Goal: Information Seeking & Learning: Compare options

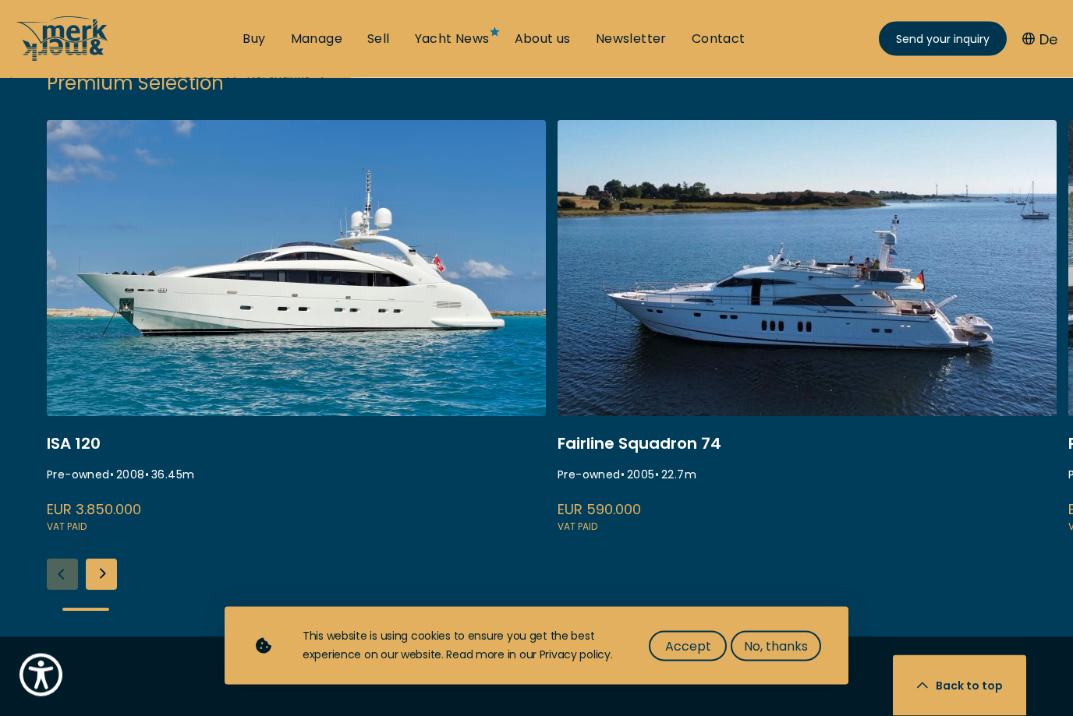
scroll to position [2039, 0]
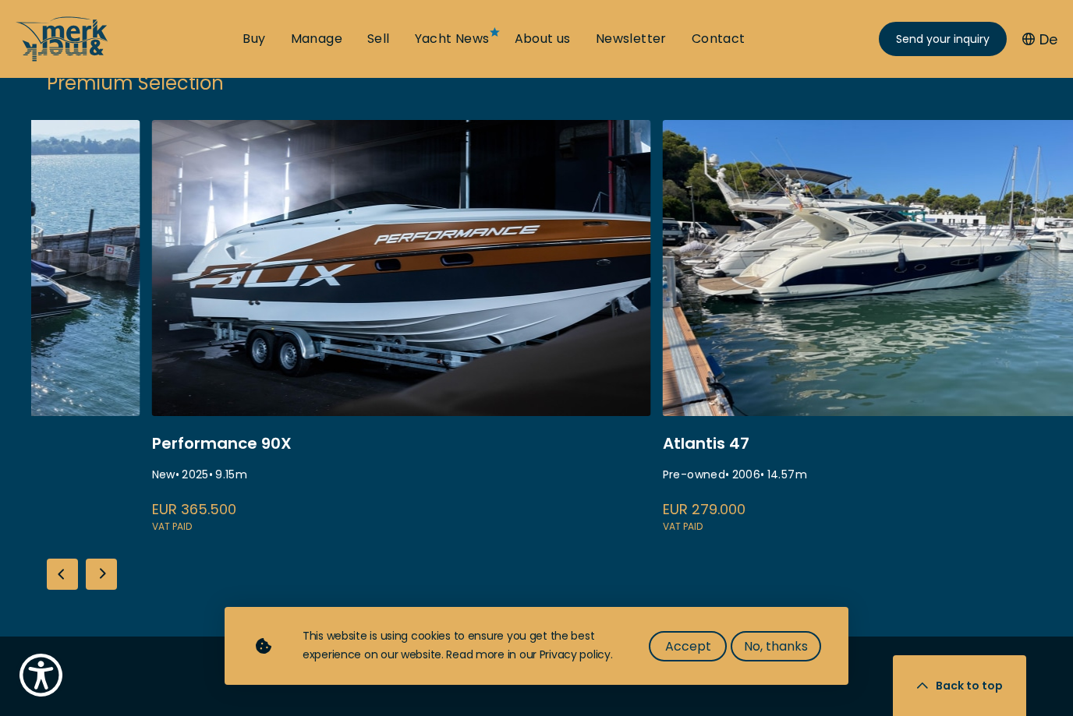
click at [337, 351] on link "performance 90x" at bounding box center [401, 328] width 499 height 416
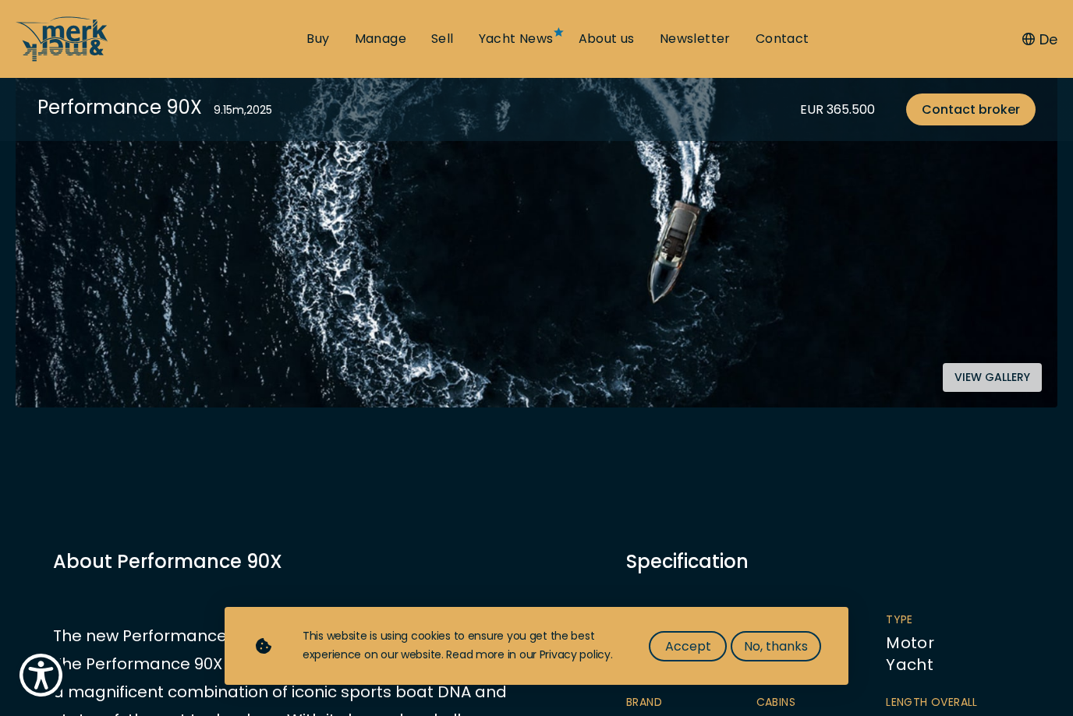
scroll to position [420, 0]
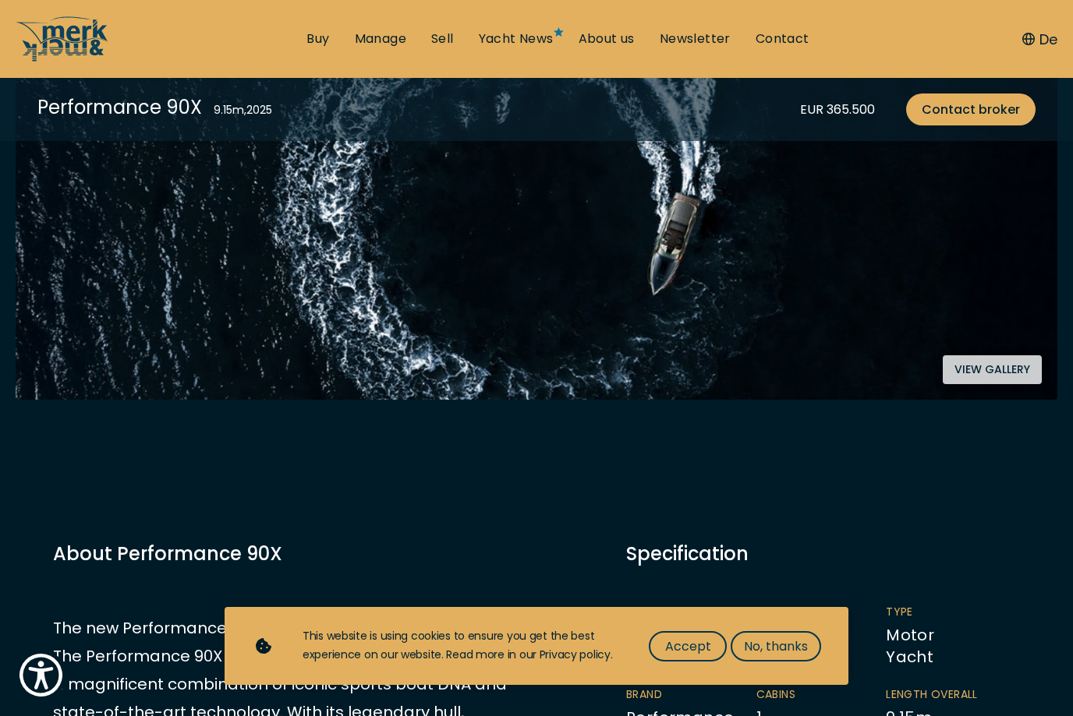
click at [687, 656] on span "Accept" at bounding box center [688, 646] width 46 height 19
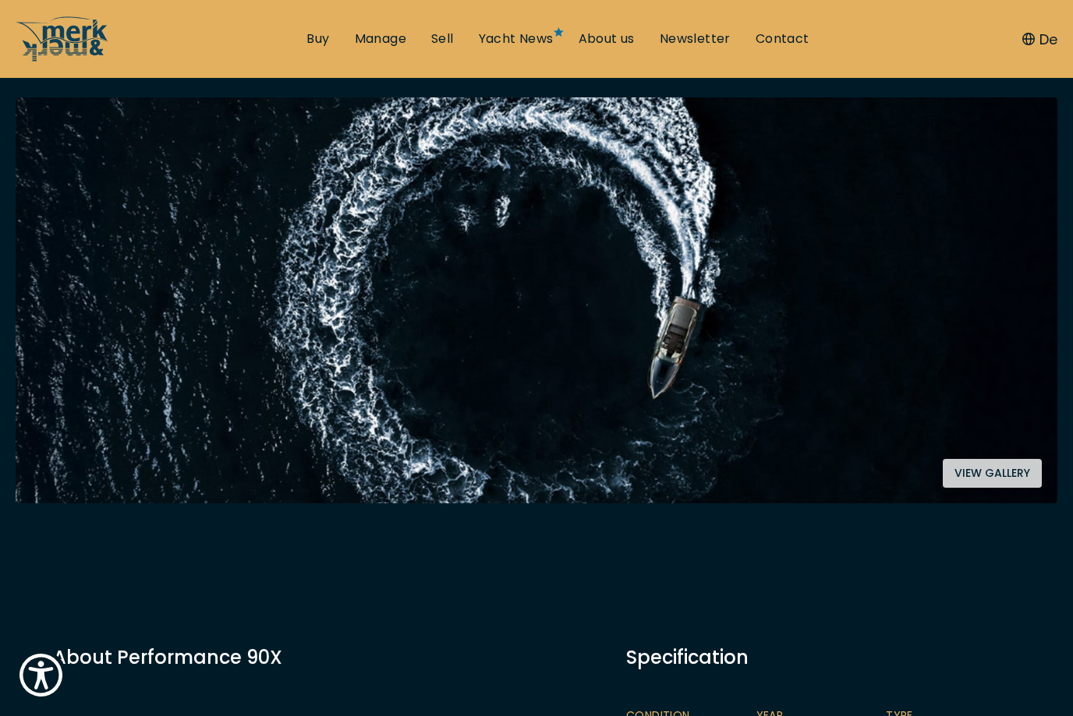
scroll to position [302, 0]
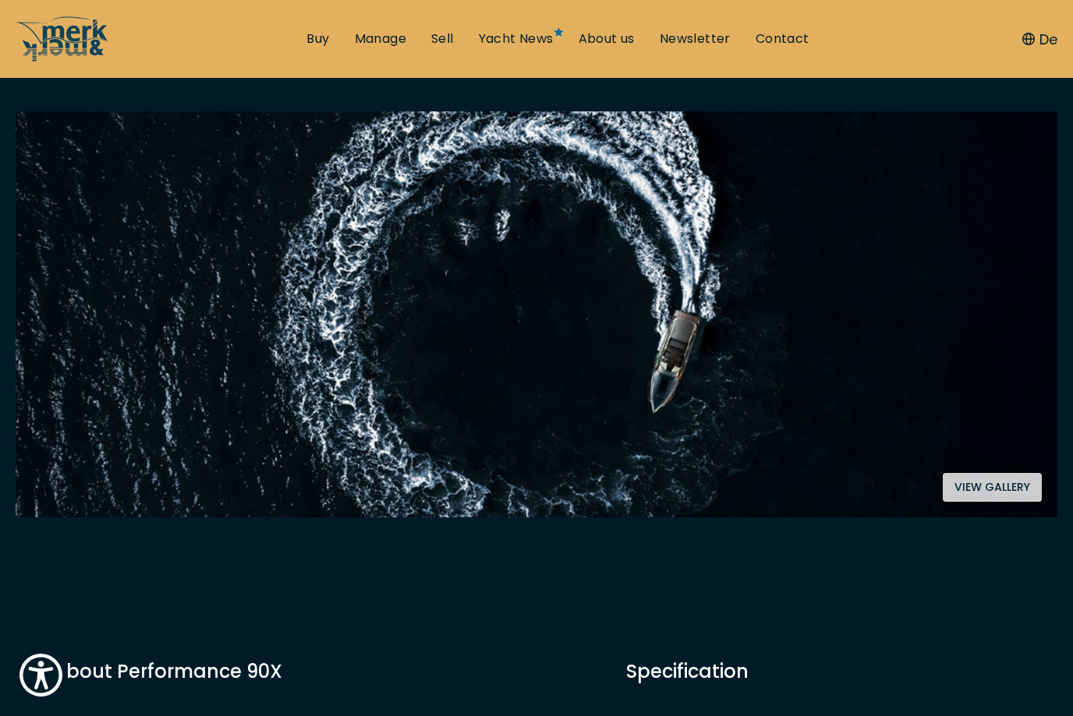
click at [1003, 493] on button "View gallery" at bounding box center [992, 487] width 99 height 29
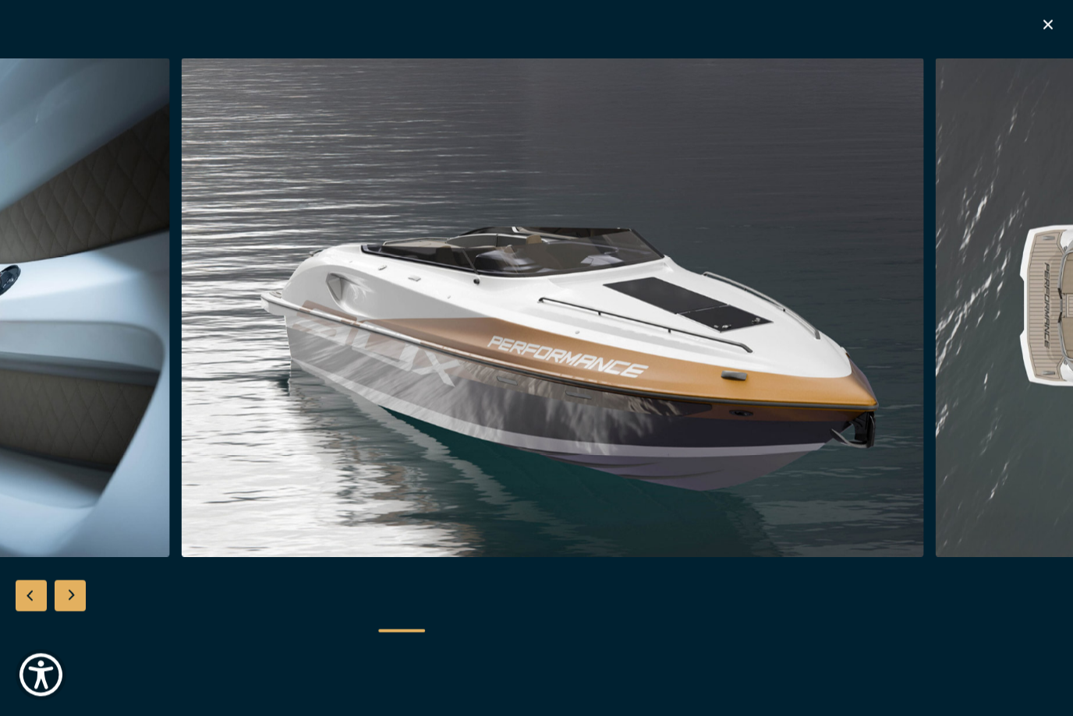
scroll to position [212, 0]
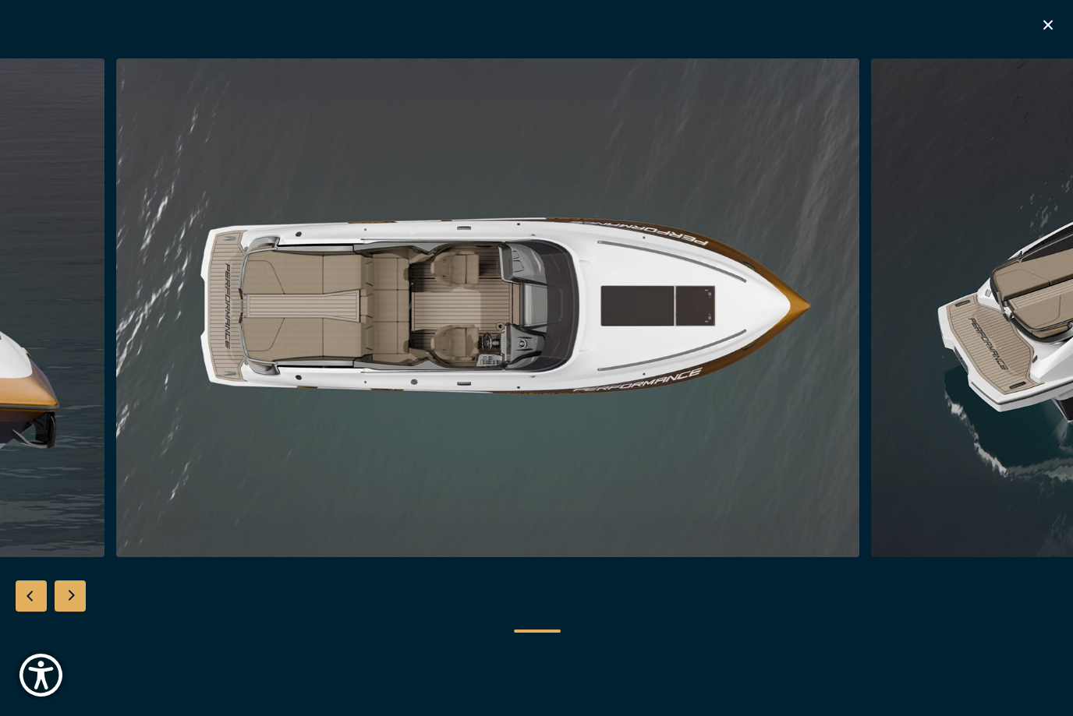
click at [256, 447] on img "button" at bounding box center [487, 307] width 743 height 499
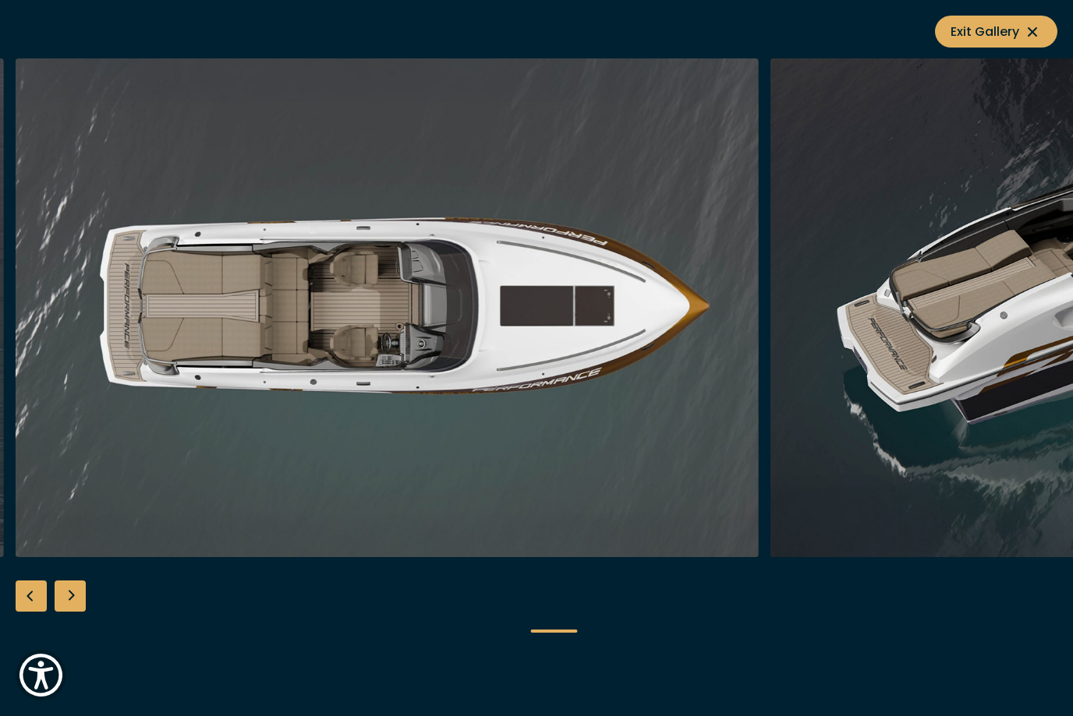
click at [207, 397] on img "button" at bounding box center [387, 307] width 743 height 499
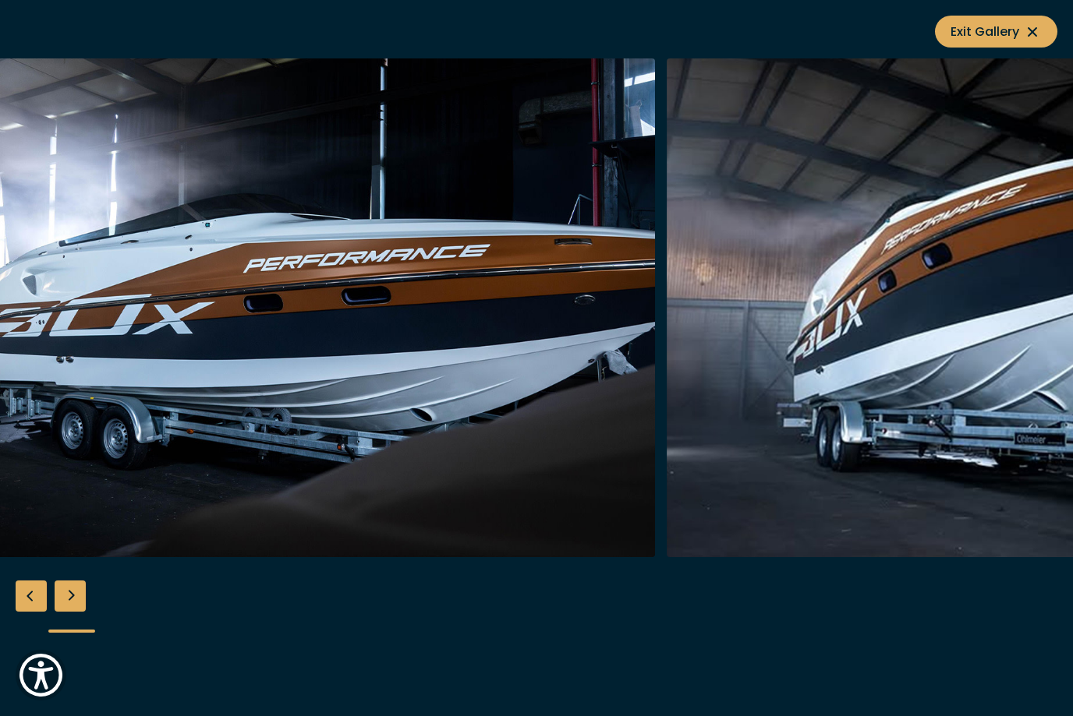
click at [77, 608] on div "Next slide" at bounding box center [70, 596] width 31 height 31
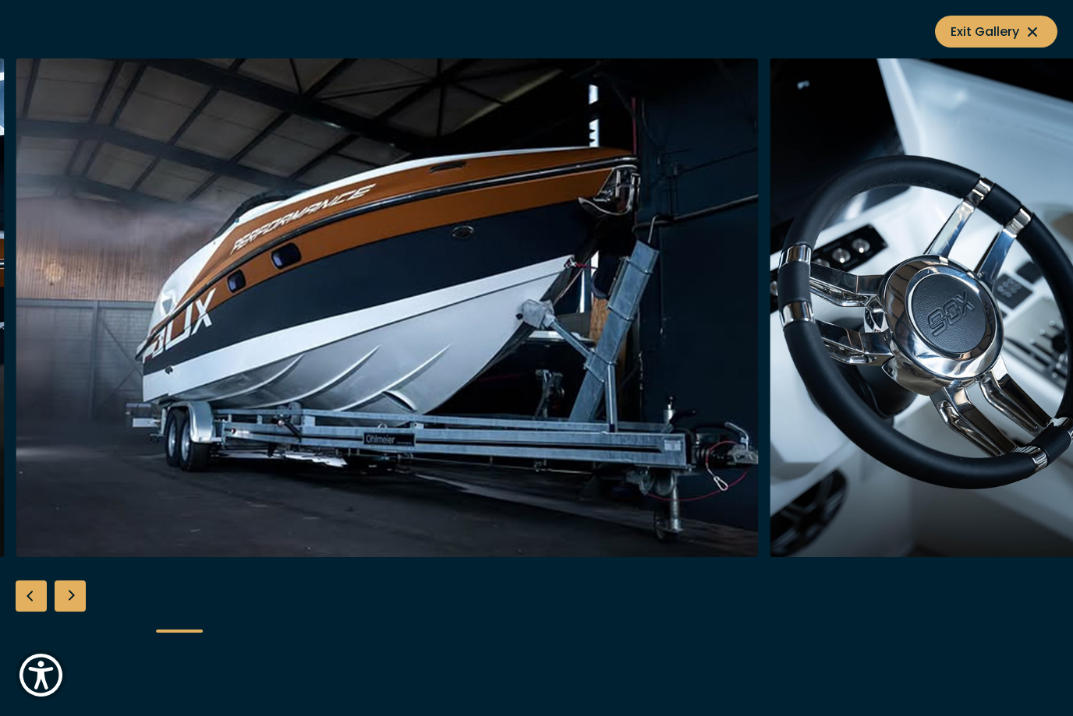
click at [74, 598] on div "Next slide" at bounding box center [70, 596] width 31 height 31
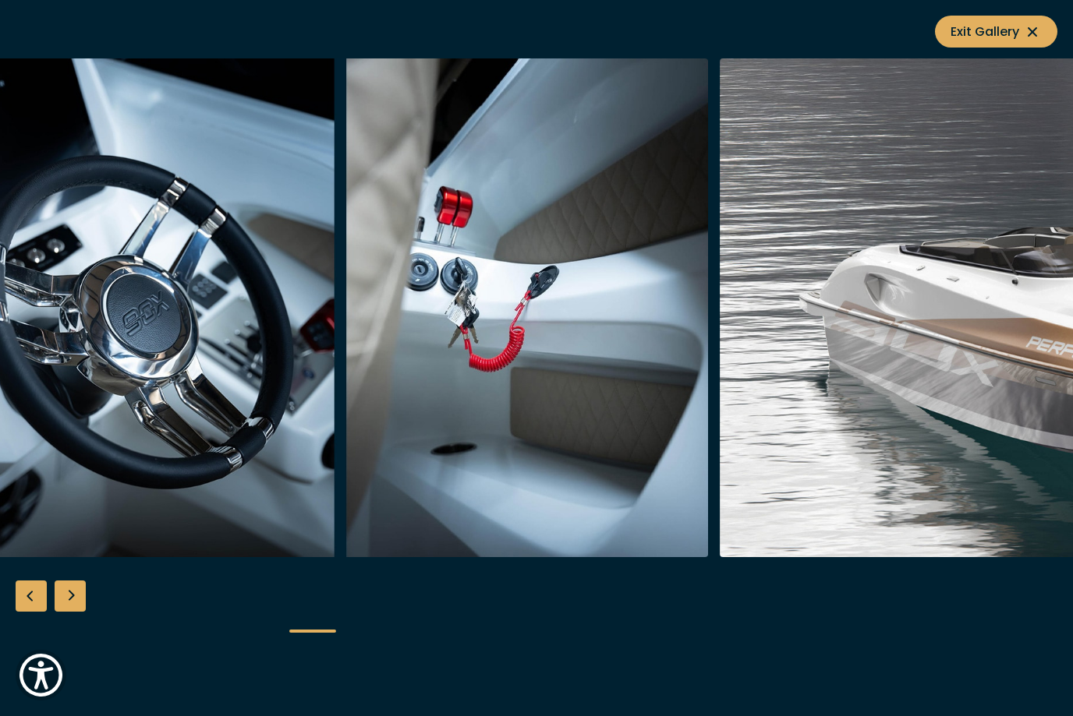
click at [73, 601] on div "Next slide" at bounding box center [70, 596] width 31 height 31
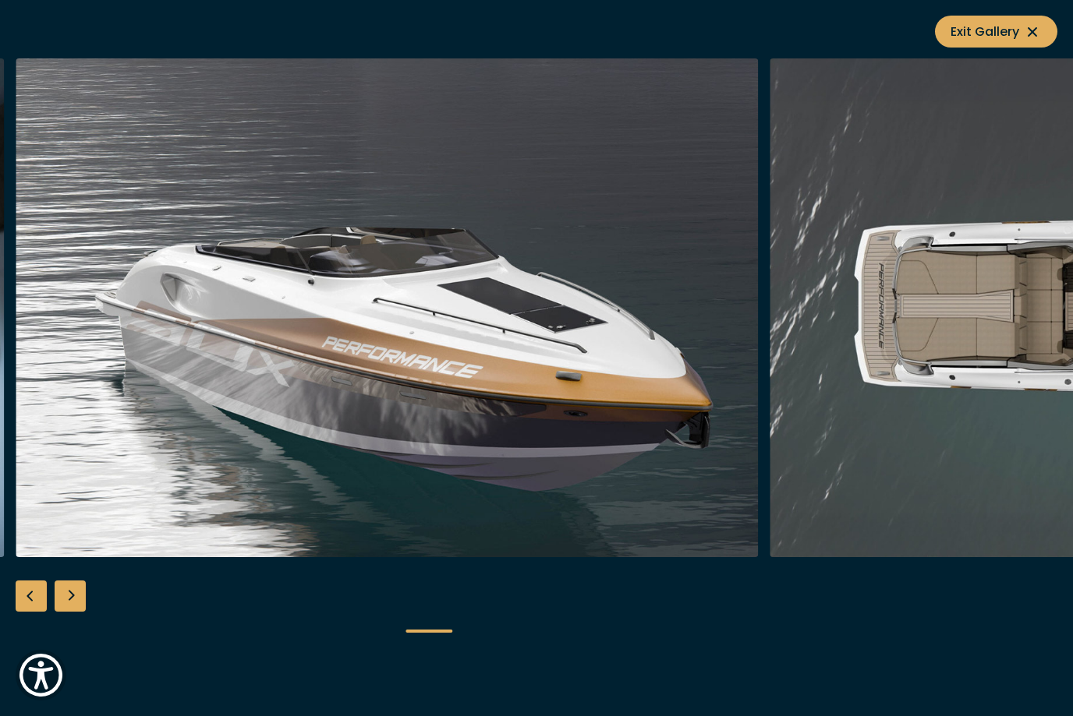
click at [71, 596] on div "Next slide" at bounding box center [70, 596] width 31 height 31
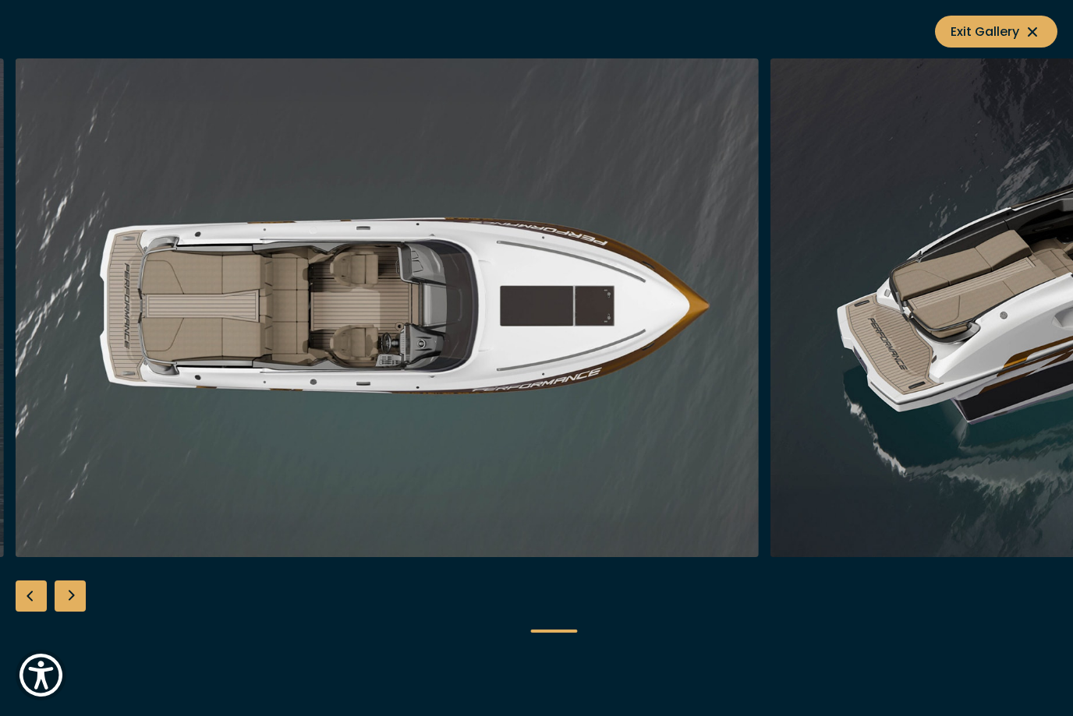
click at [64, 597] on div "Next slide" at bounding box center [70, 596] width 31 height 31
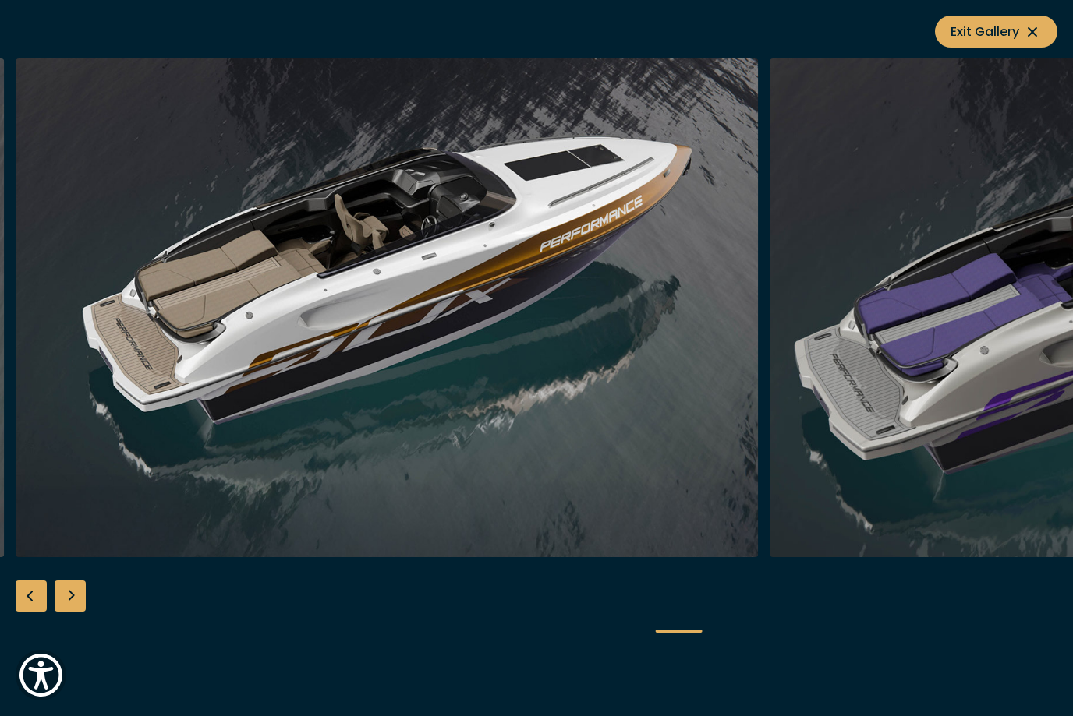
click at [74, 606] on div "Next slide" at bounding box center [70, 596] width 31 height 31
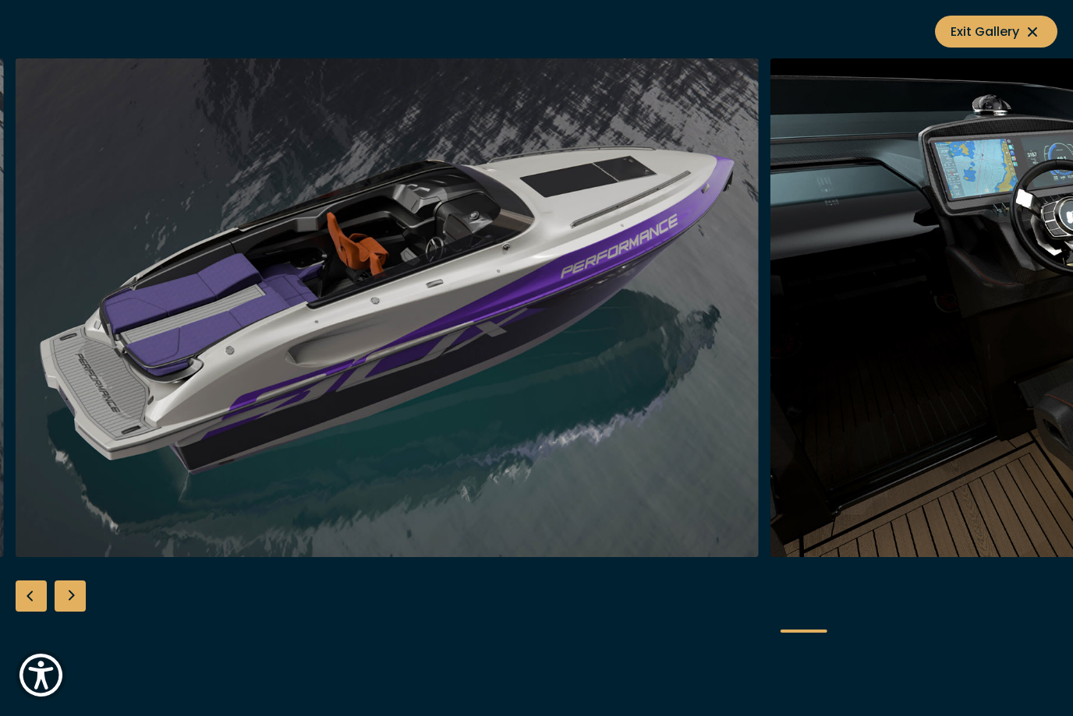
click at [67, 599] on div "Next slide" at bounding box center [70, 596] width 31 height 31
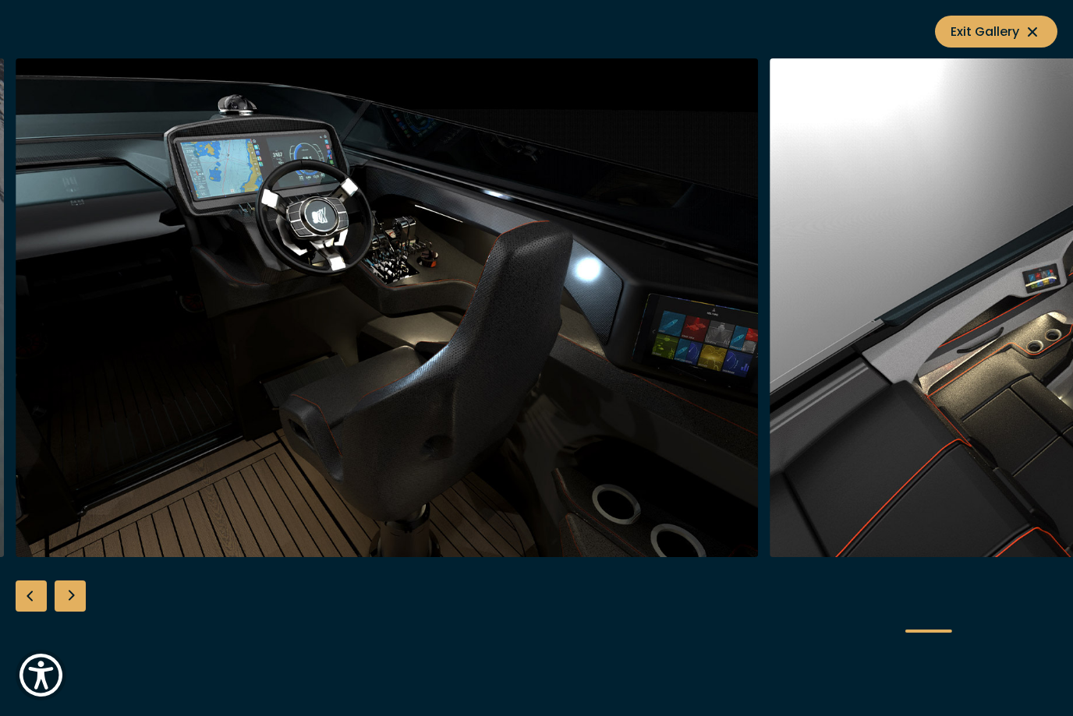
click at [72, 595] on div "Next slide" at bounding box center [70, 596] width 31 height 31
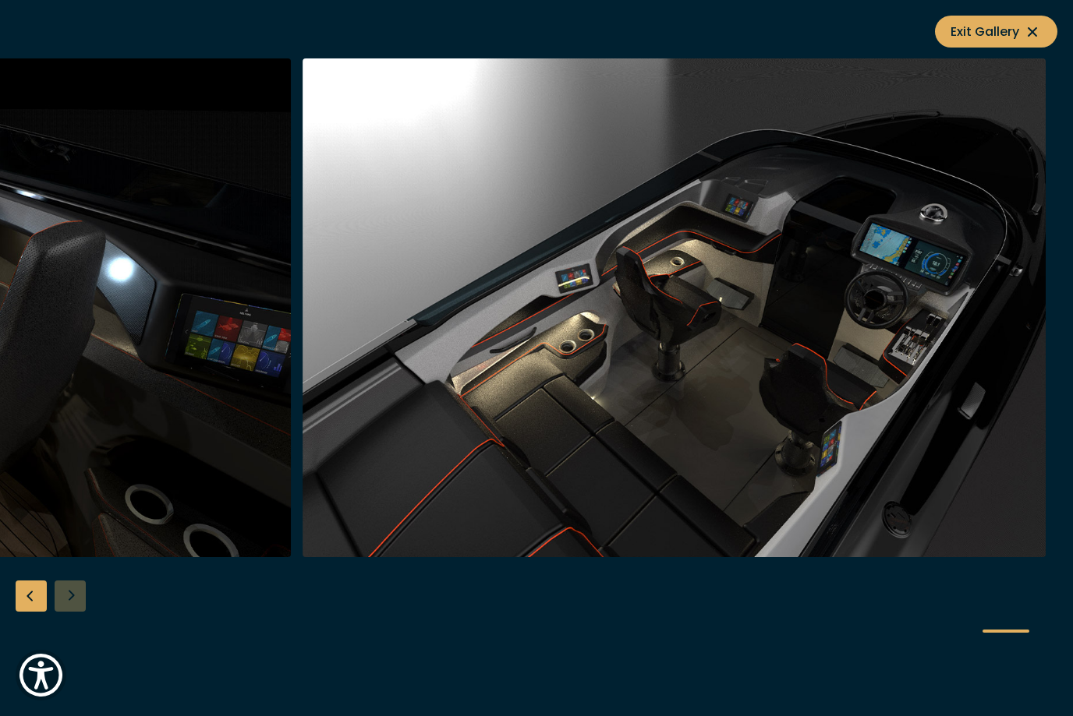
click at [76, 604] on div at bounding box center [536, 358] width 1073 height 600
click at [1045, 39] on button "Exit Gallery" at bounding box center [996, 32] width 122 height 32
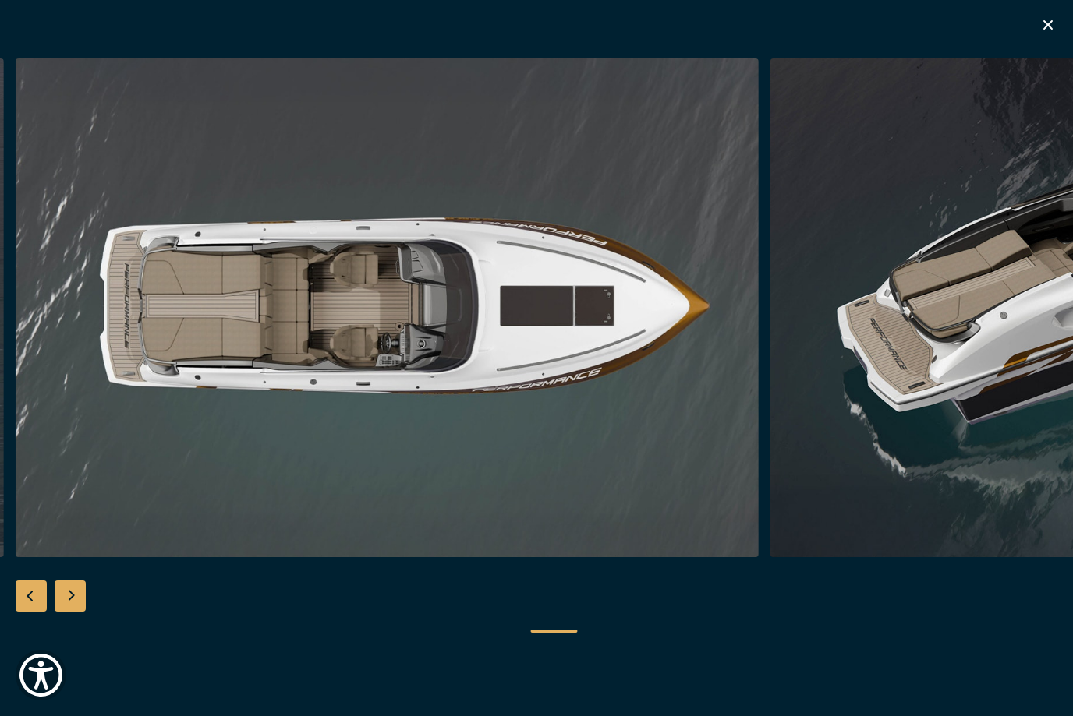
scroll to position [1973, 0]
click at [1054, 16] on icon "button" at bounding box center [1047, 25] width 19 height 19
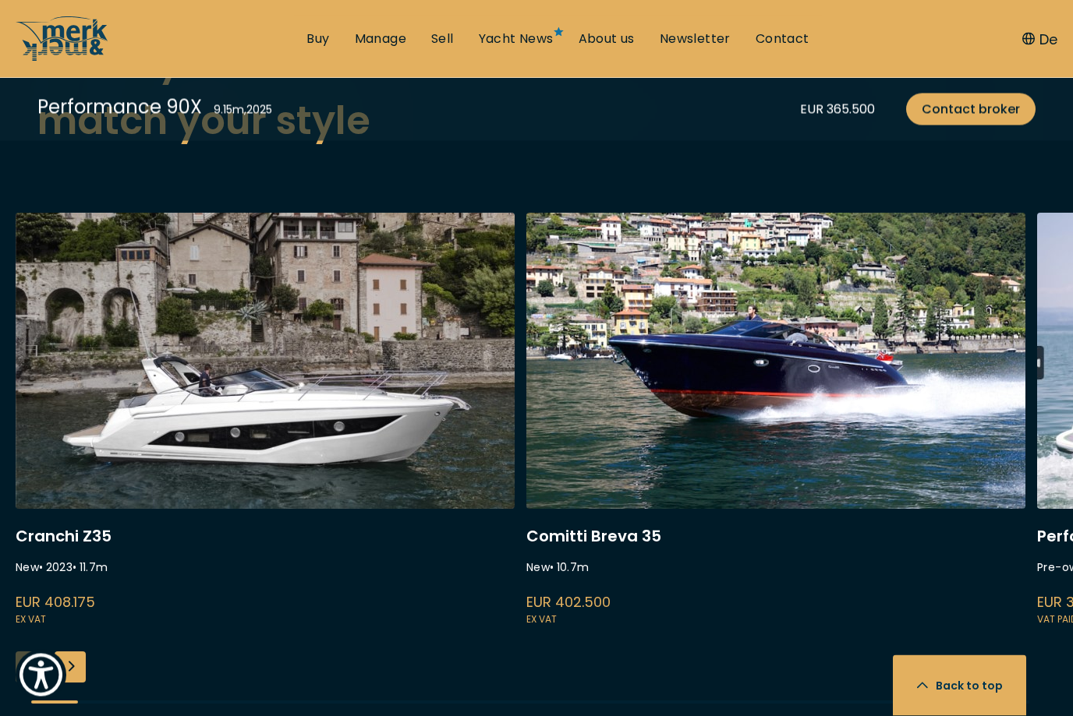
scroll to position [3960, 0]
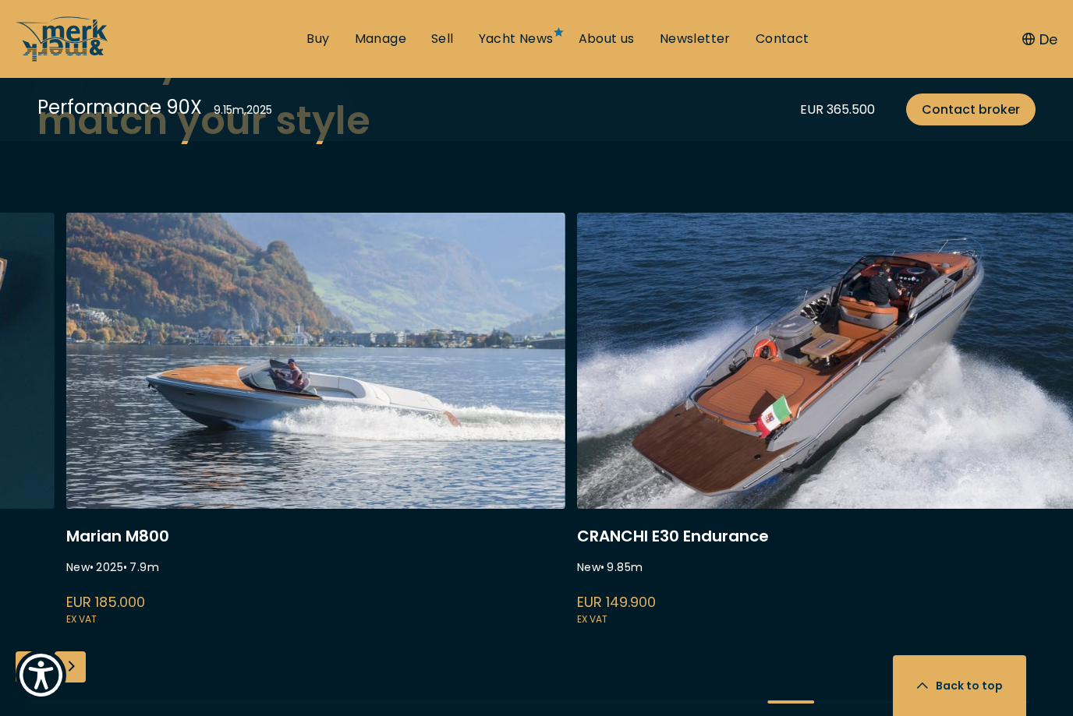
click at [734, 452] on link at bounding box center [826, 421] width 499 height 416
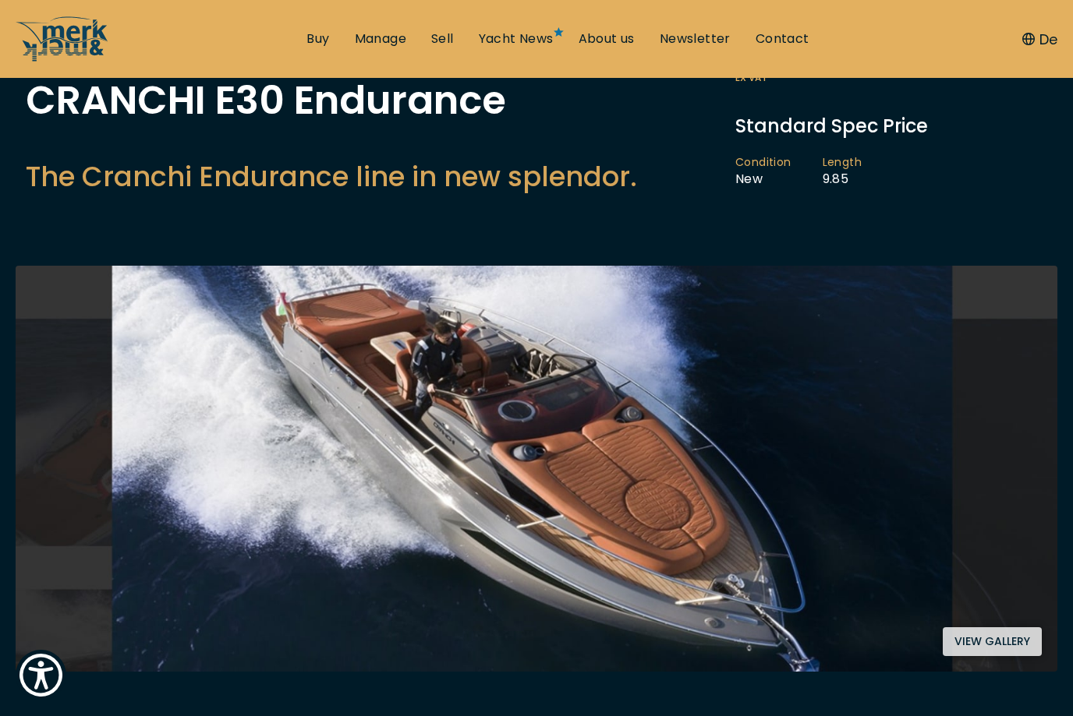
scroll to position [147, 0]
click at [997, 647] on button "View gallery" at bounding box center [992, 642] width 99 height 29
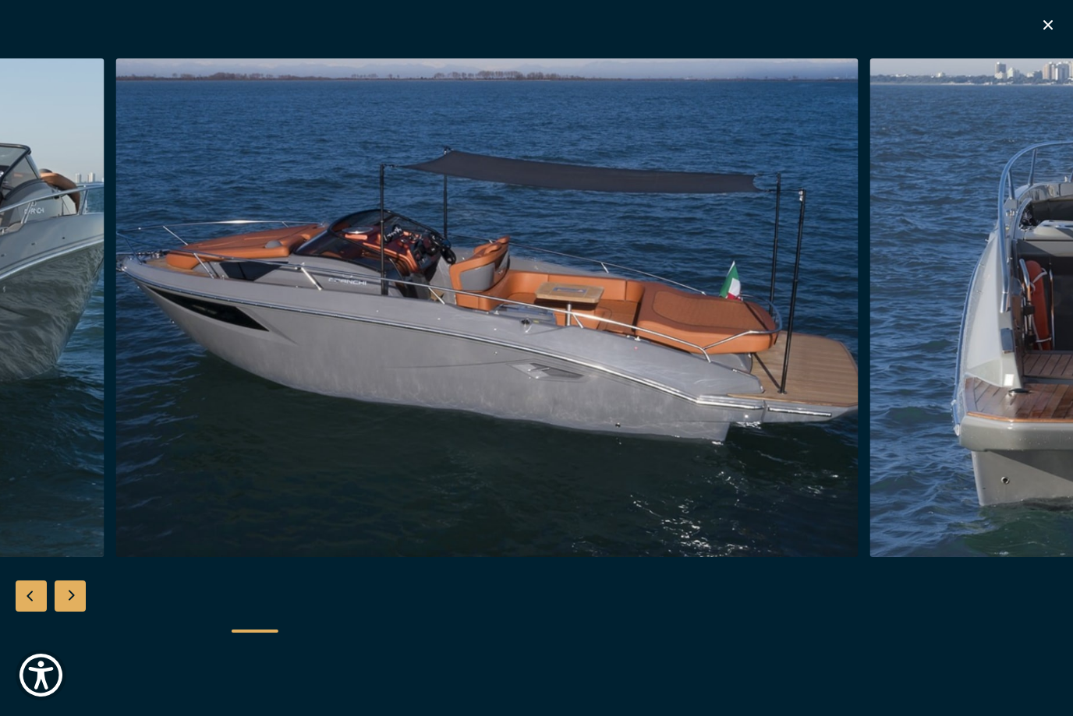
click at [282, 476] on img "button" at bounding box center [486, 307] width 743 height 499
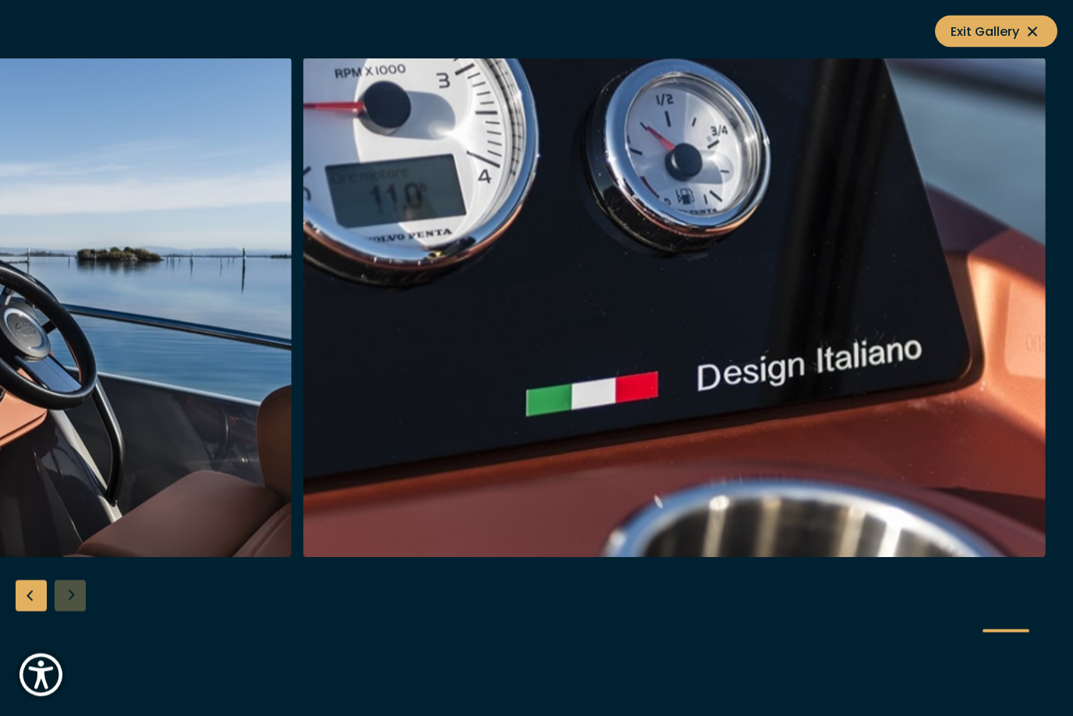
scroll to position [693, 0]
click at [1049, 34] on button "Exit Gallery" at bounding box center [996, 32] width 122 height 32
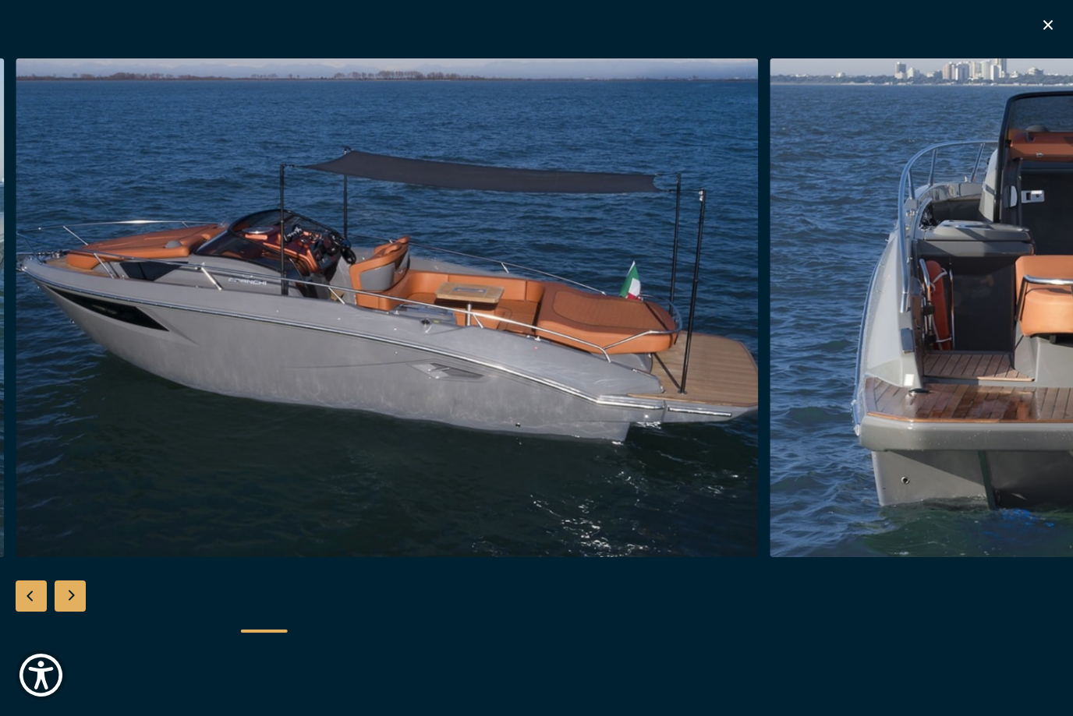
click at [1056, 20] on icon "button" at bounding box center [1047, 25] width 19 height 19
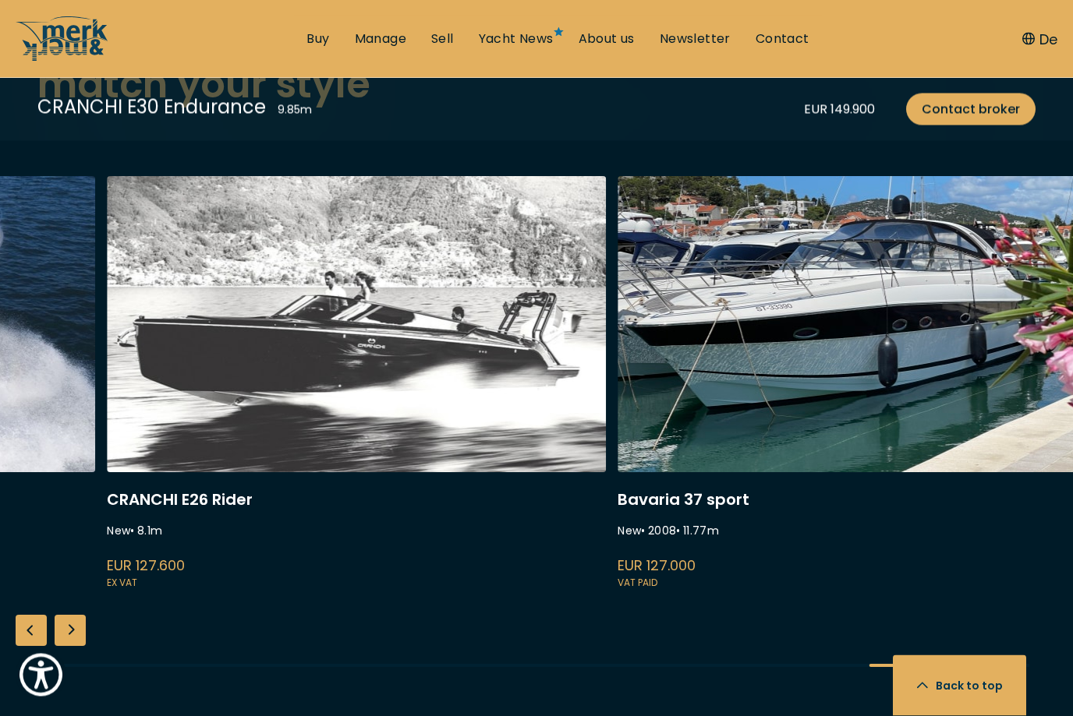
scroll to position [4136, 0]
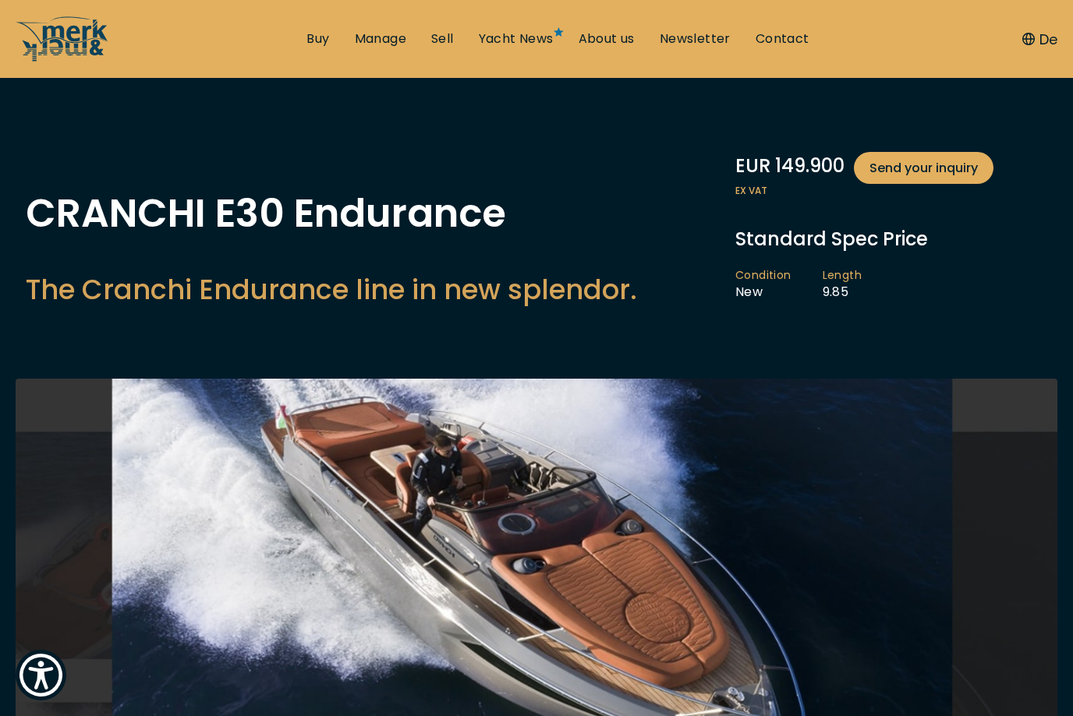
scroll to position [0, 0]
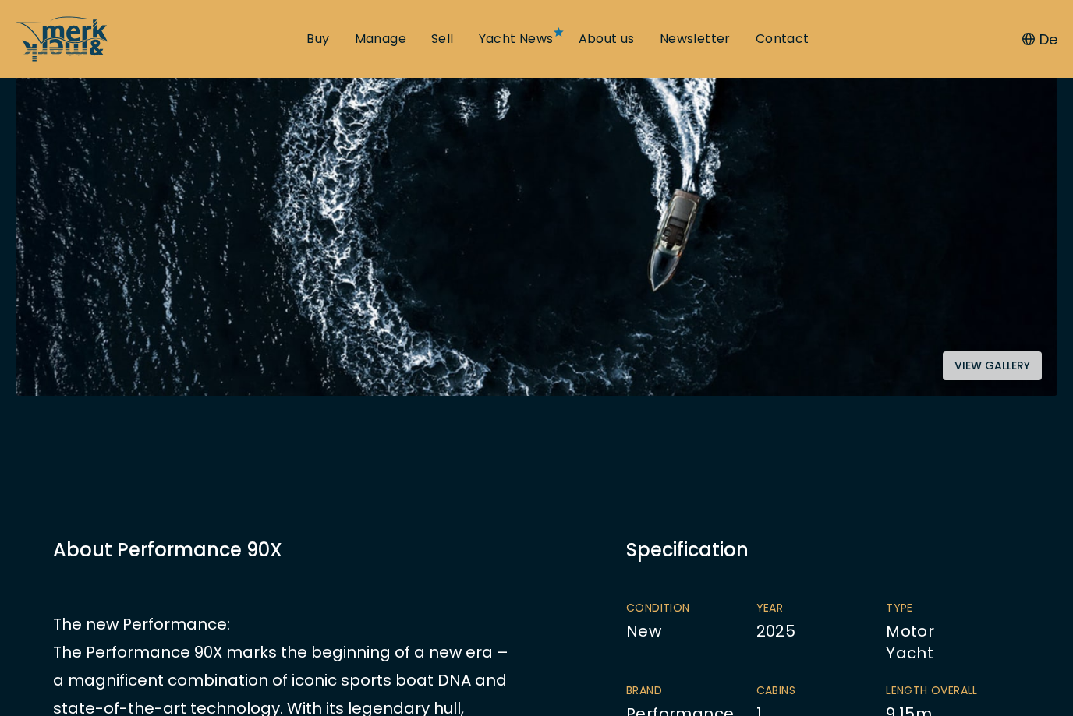
scroll to position [430, 0]
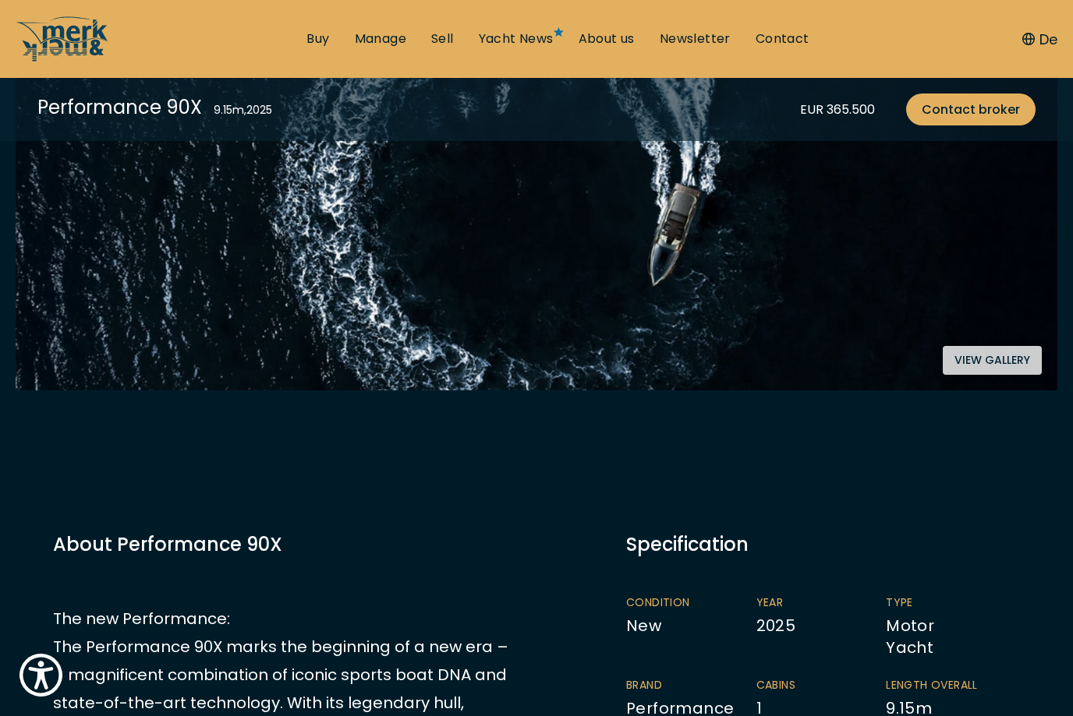
click at [1012, 374] on button "View gallery" at bounding box center [992, 360] width 99 height 29
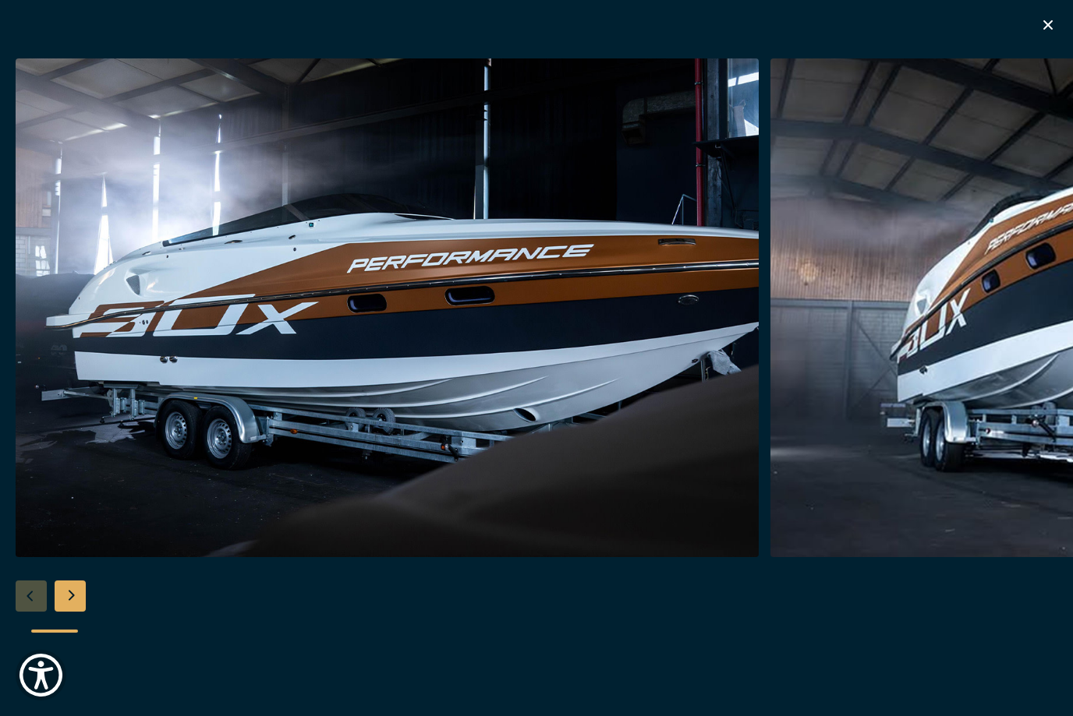
scroll to position [1477, 0]
click at [1054, 27] on icon "button" at bounding box center [1047, 25] width 19 height 19
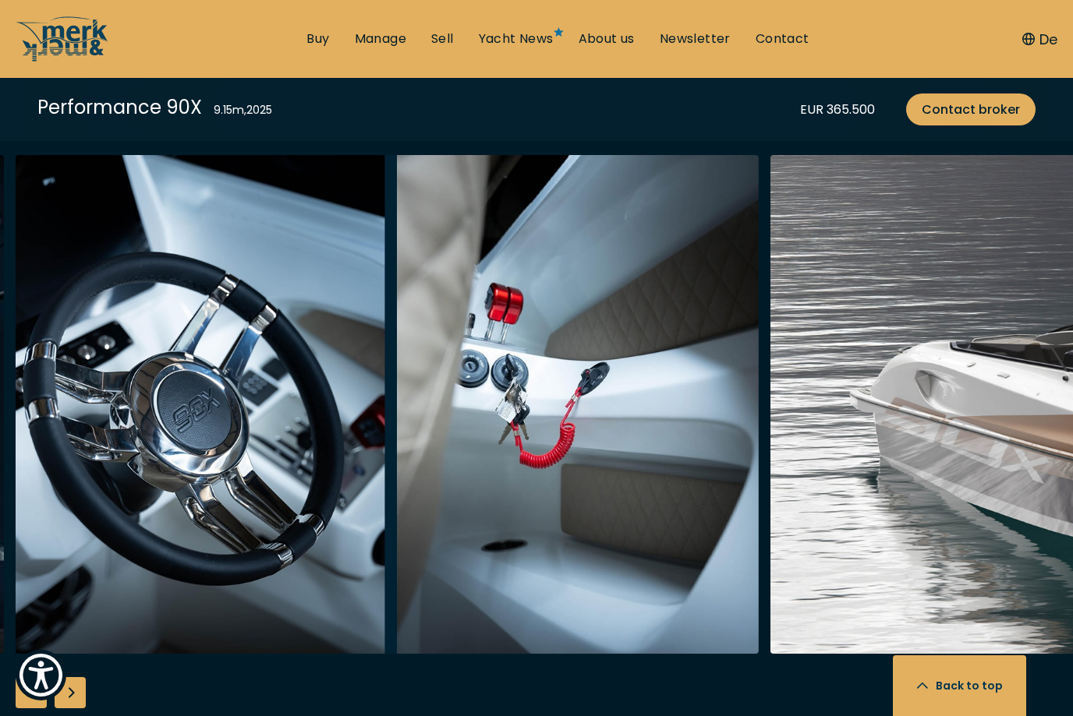
scroll to position [1854, 0]
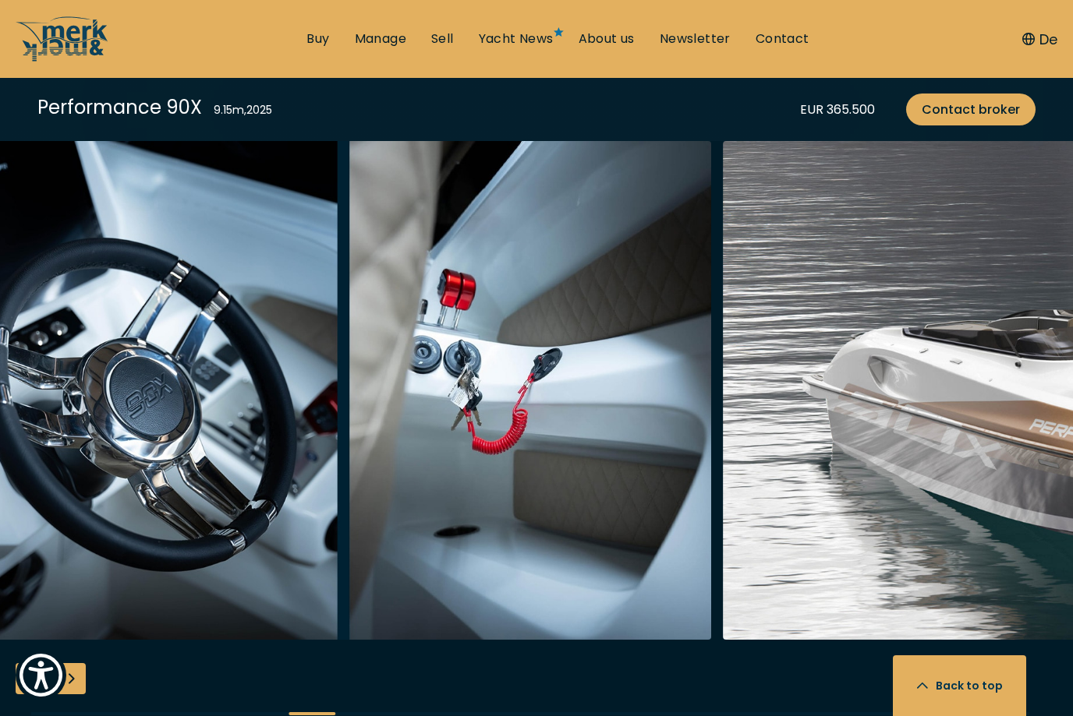
click at [986, 716] on button "Back to top" at bounding box center [959, 686] width 133 height 61
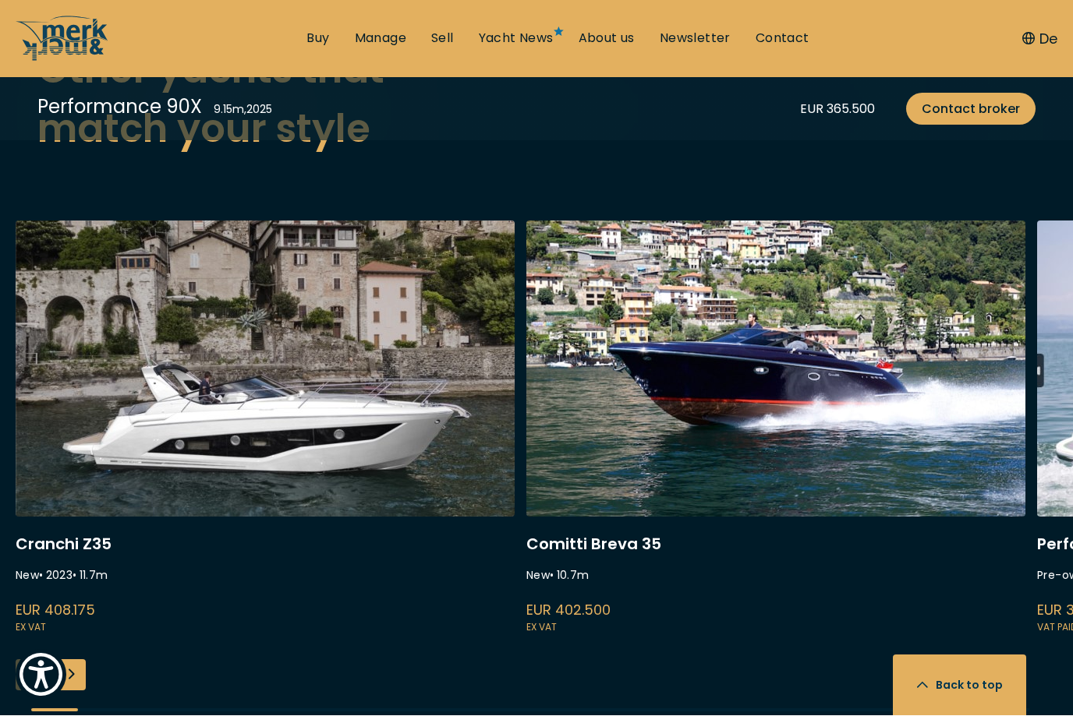
scroll to position [3952, 0]
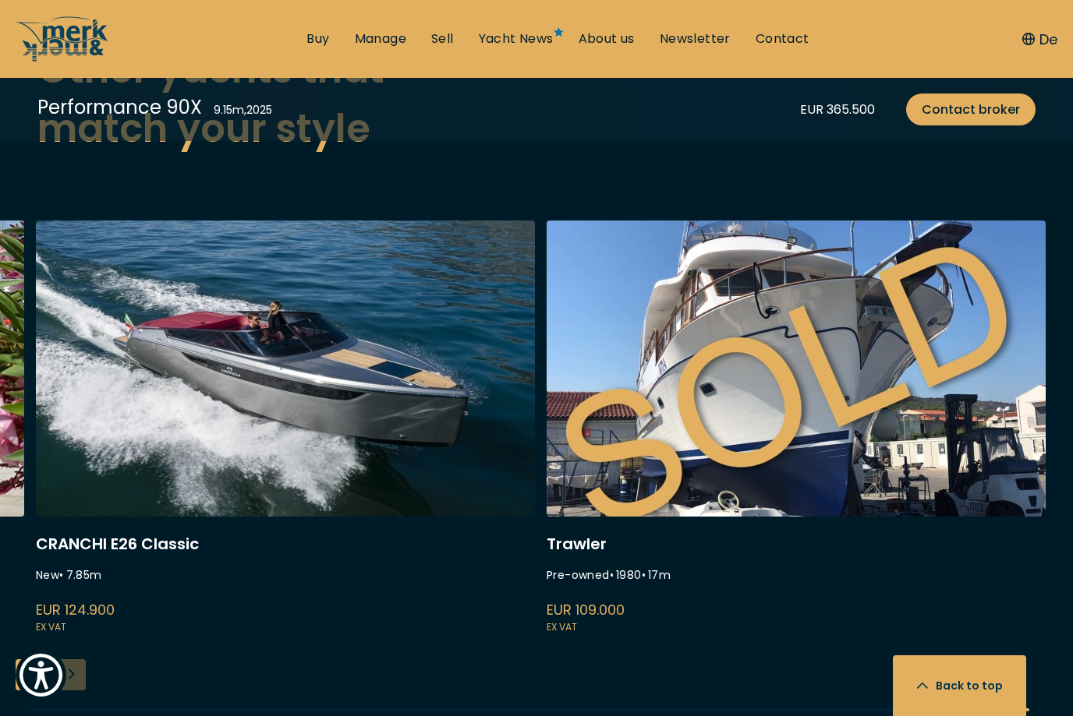
click at [273, 391] on link "cranchi e26 classic" at bounding box center [285, 429] width 499 height 416
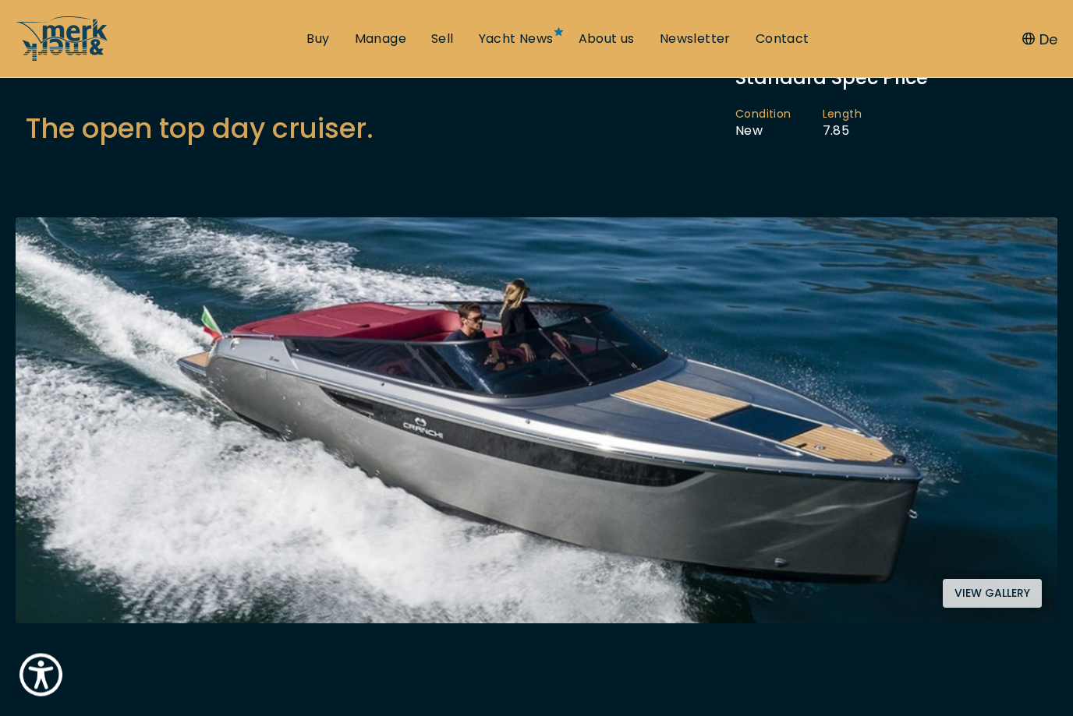
click at [997, 605] on button "View gallery" at bounding box center [992, 594] width 99 height 29
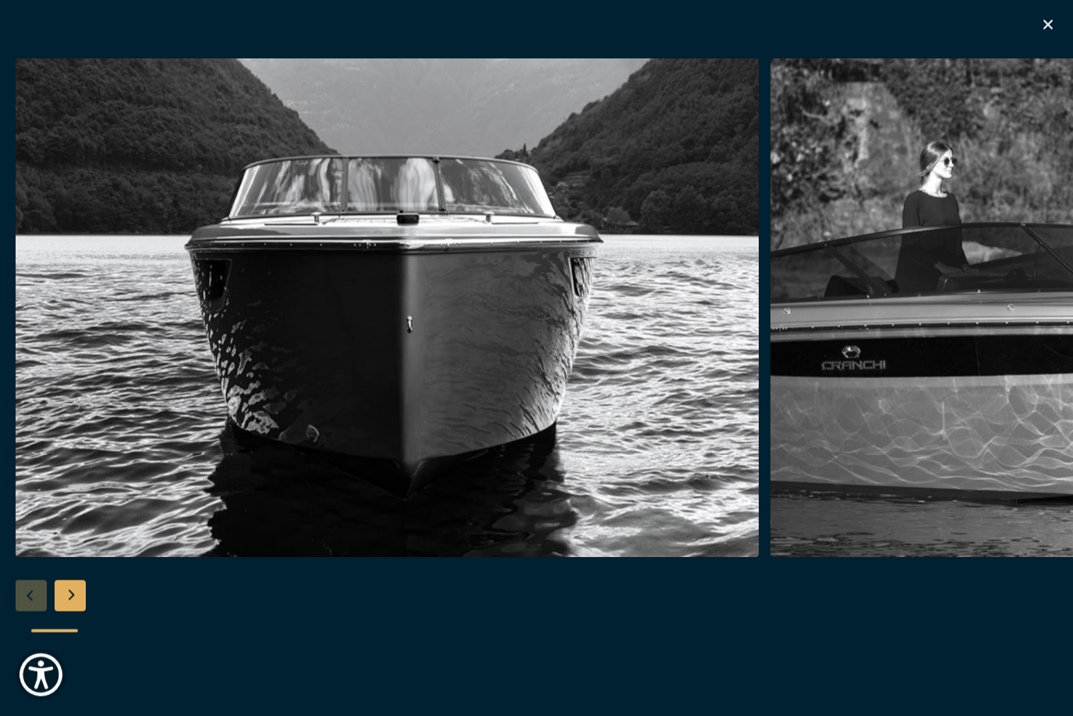
scroll to position [196, 0]
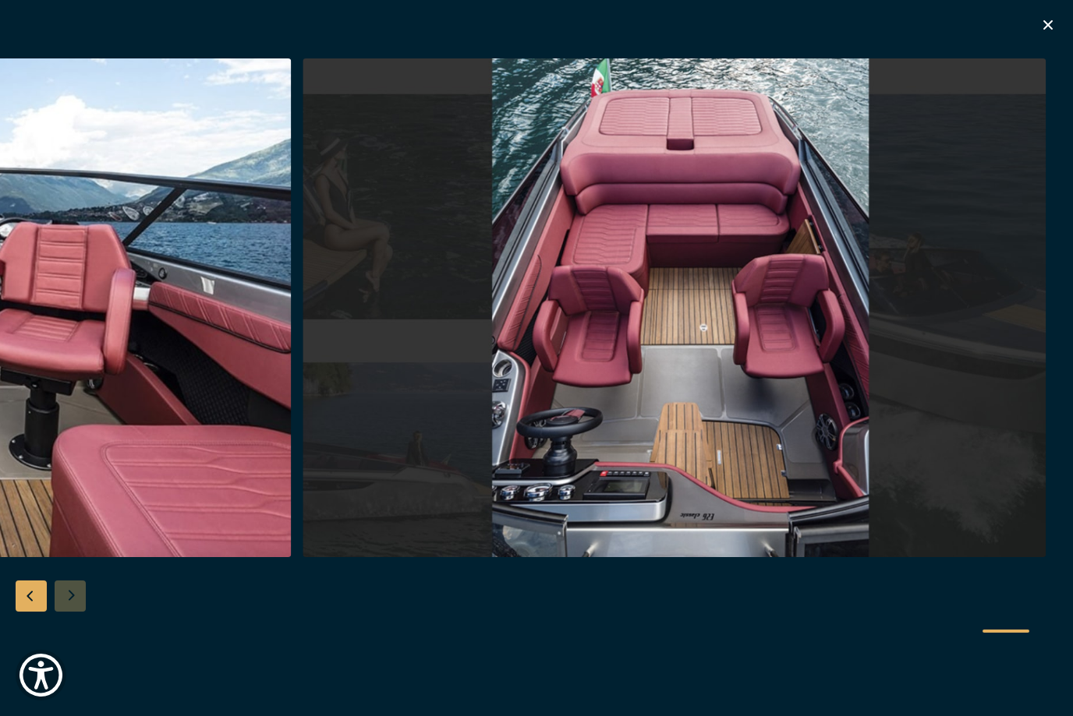
click at [1056, 23] on icon "button" at bounding box center [1047, 25] width 19 height 19
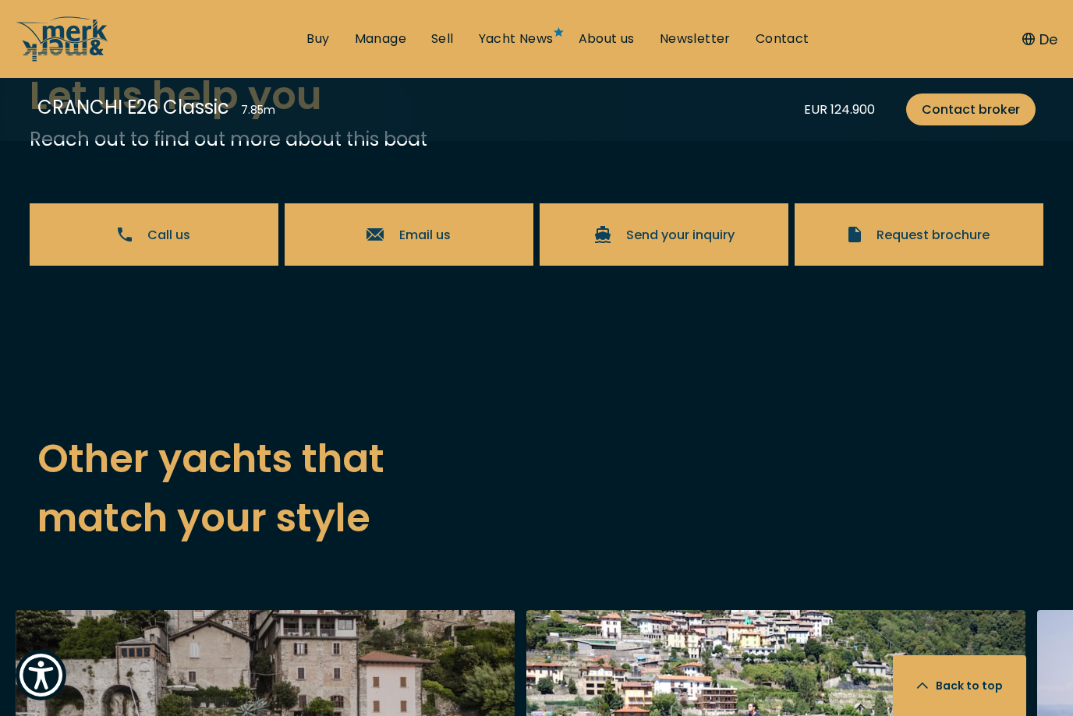
scroll to position [3576, 0]
